Goal: Download file/media

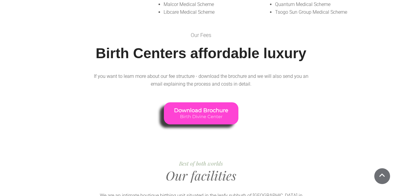
scroll to position [537, 0]
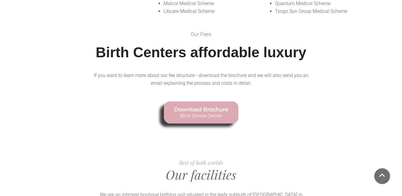
click at [186, 101] on link "Download Brochure Birth Divine Center" at bounding box center [201, 112] width 75 height 22
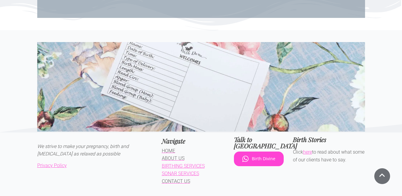
scroll to position [1029, 0]
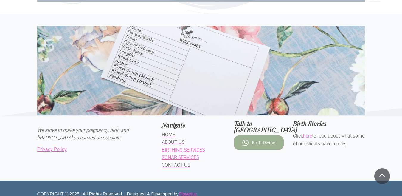
click at [252, 140] on span "Birth Divine" at bounding box center [264, 142] width 24 height 5
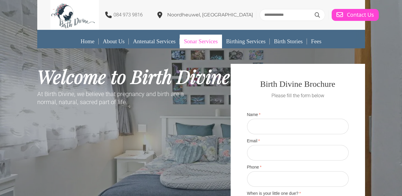
click at [185, 42] on link "Sonar Services" at bounding box center [201, 42] width 42 height 14
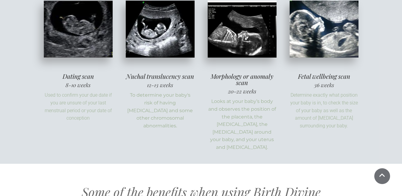
scroll to position [229, 0]
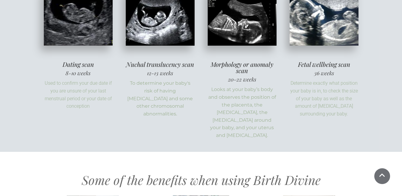
click at [245, 36] on img at bounding box center [242, 17] width 76 height 57
